Goal: Task Accomplishment & Management: Manage account settings

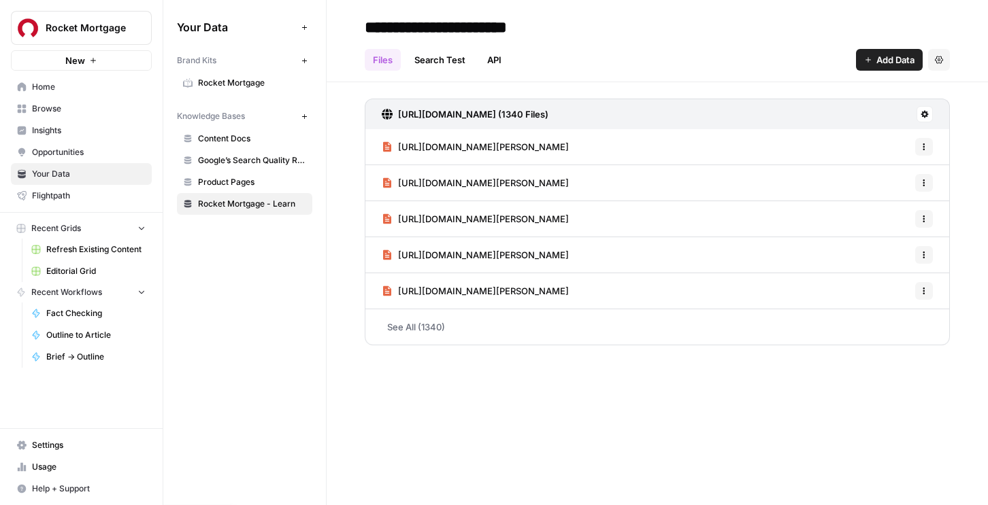
click at [85, 269] on span "Editorial Grid" at bounding box center [95, 271] width 99 height 12
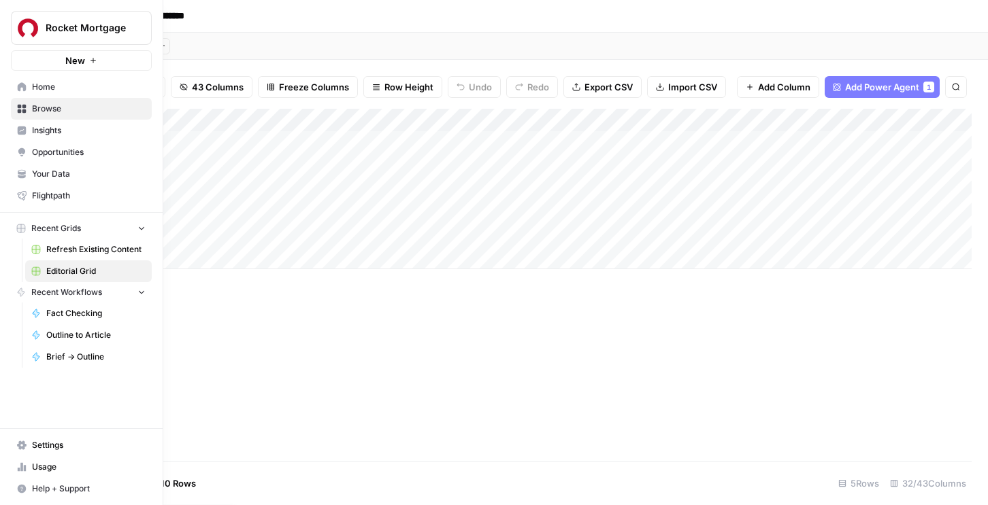
click at [59, 448] on span "Settings" at bounding box center [89, 445] width 114 height 12
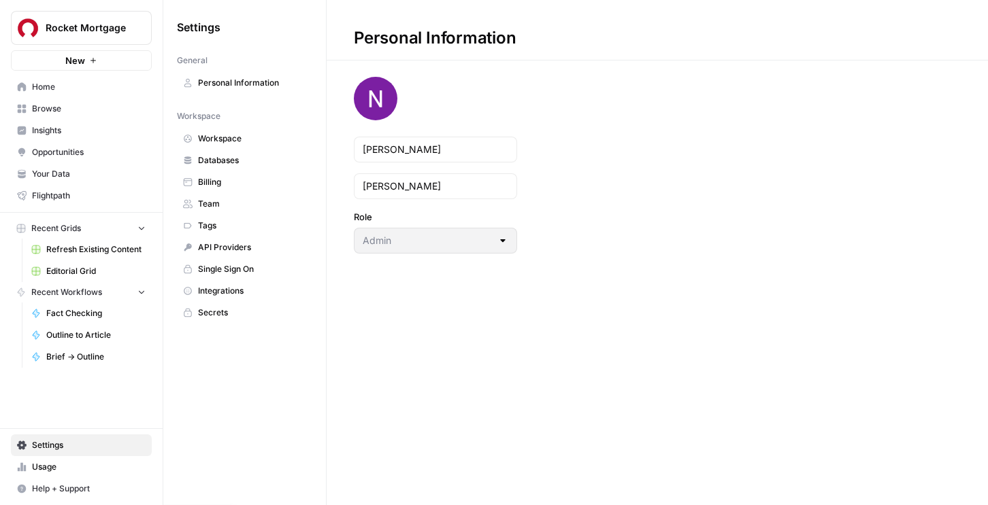
click at [224, 180] on span "Billing" at bounding box center [252, 182] width 108 height 12
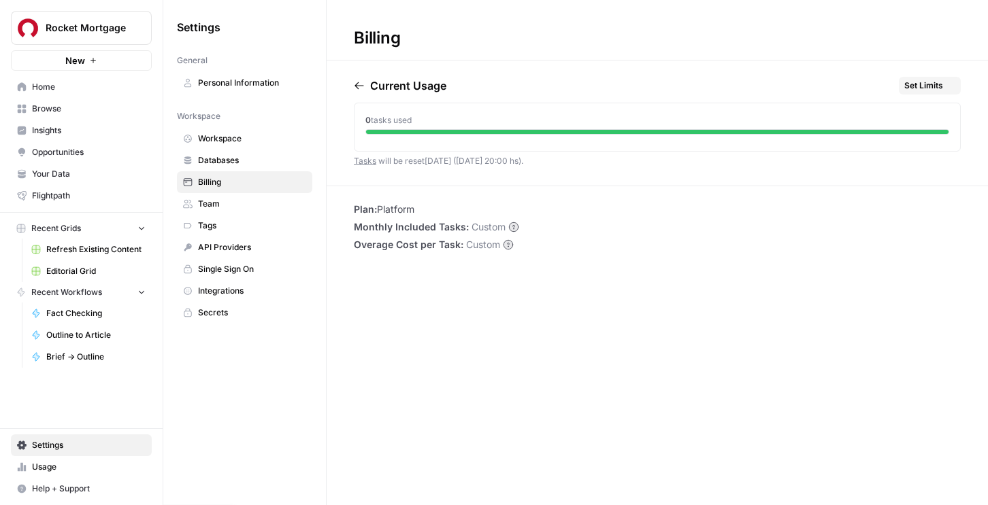
click at [220, 207] on span "Team" at bounding box center [252, 204] width 108 height 12
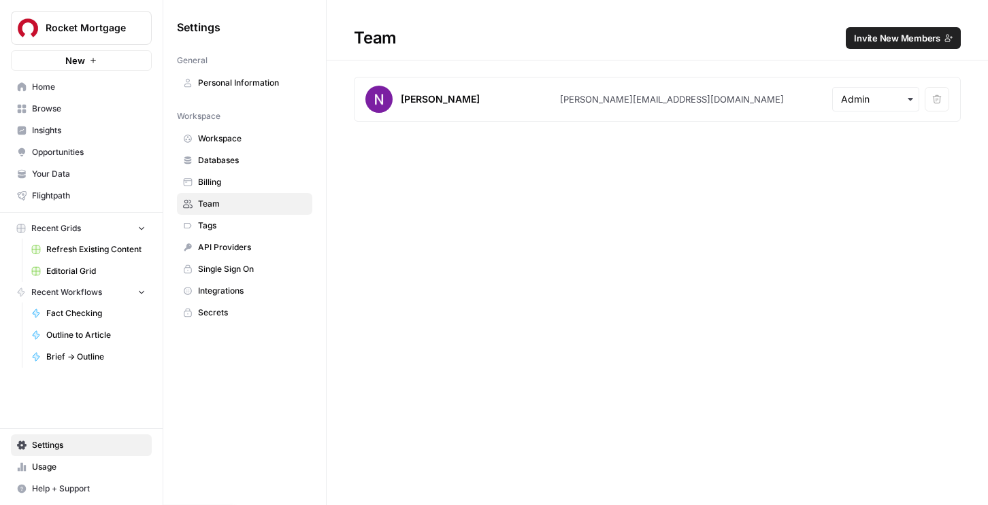
click at [879, 46] on button "Invite New Members" at bounding box center [903, 38] width 115 height 22
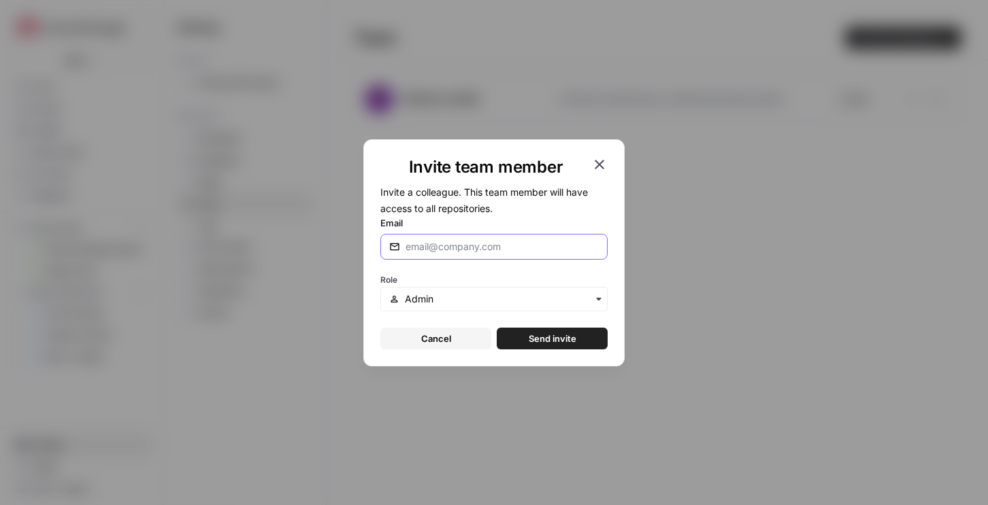
click at [465, 251] on input "Email" at bounding box center [501, 247] width 193 height 14
type input "[PERSON_NAME][EMAIL_ADDRESS][DOMAIN_NAME]"
click at [497, 328] on button "Send invite" at bounding box center [552, 339] width 111 height 22
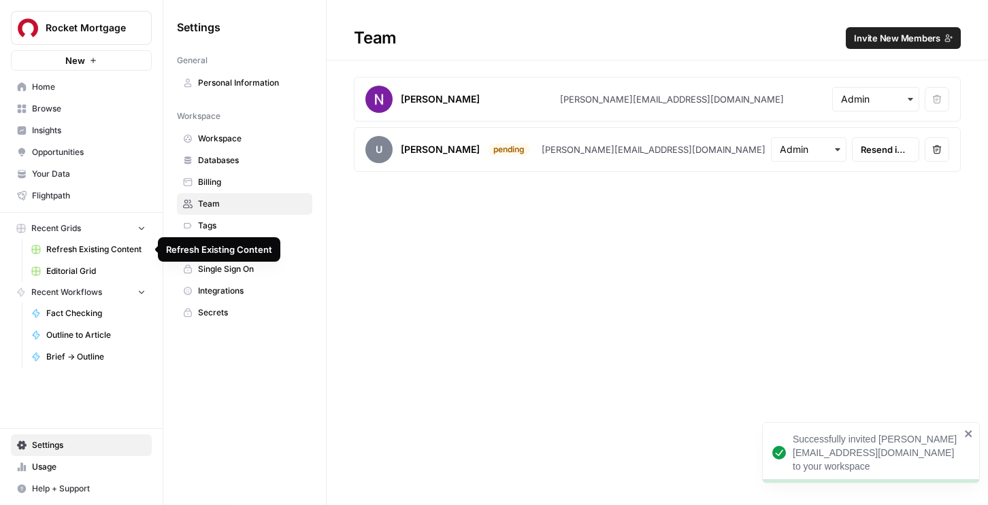
click at [63, 278] on link "Editorial Grid" at bounding box center [88, 272] width 127 height 22
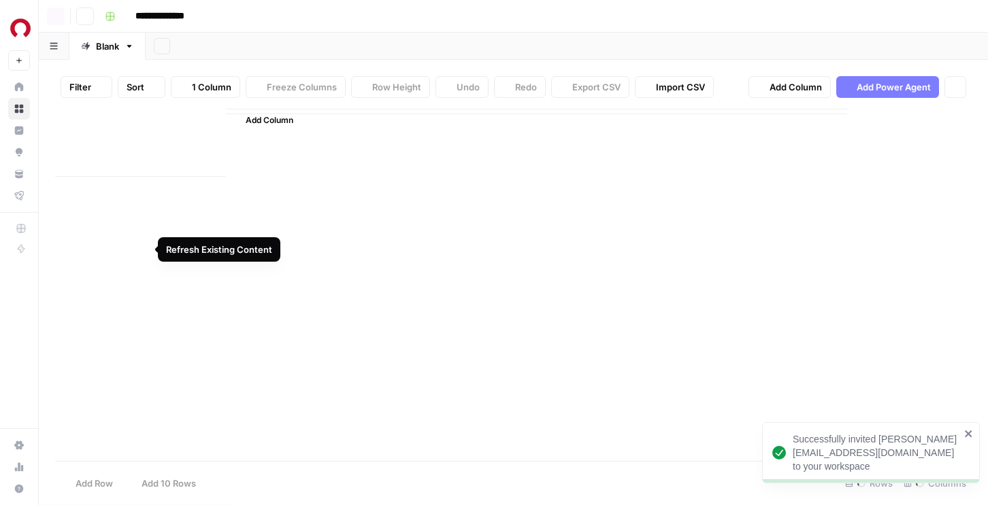
click at [60, 276] on div "**********" at bounding box center [494, 252] width 988 height 505
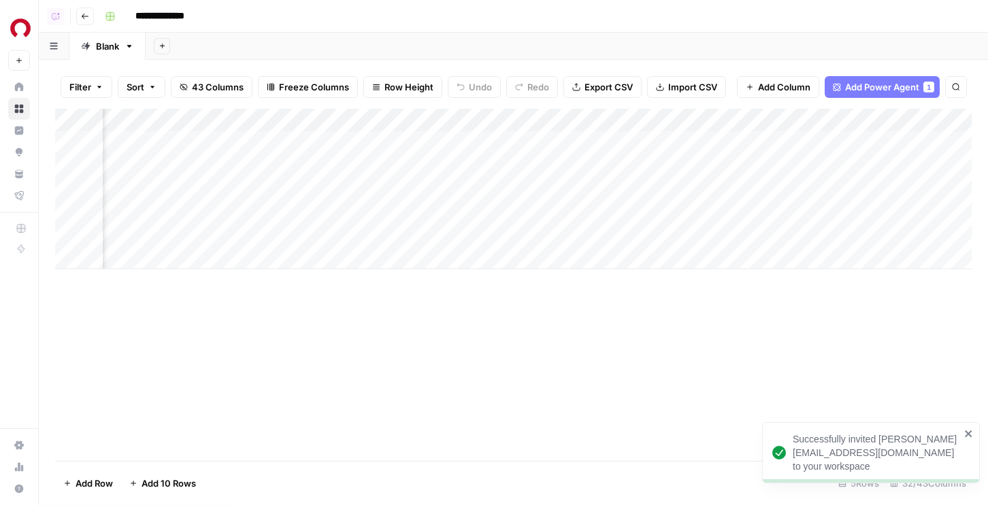
scroll to position [0, 798]
